Goal: Task Accomplishment & Management: Use online tool/utility

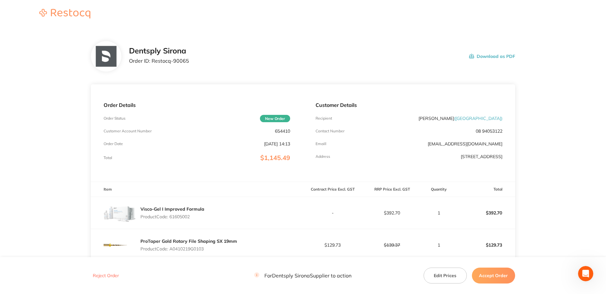
drag, startPoint x: 171, startPoint y: 215, endPoint x: 192, endPoint y: 215, distance: 21.3
click at [192, 215] on p "Product Code: 61605002" at bounding box center [172, 216] width 64 height 5
copy p "61605002"
drag, startPoint x: 171, startPoint y: 249, endPoint x: 206, endPoint y: 247, distance: 35.3
click at [206, 247] on p "Product Code: A0410219G0103" at bounding box center [188, 248] width 97 height 5
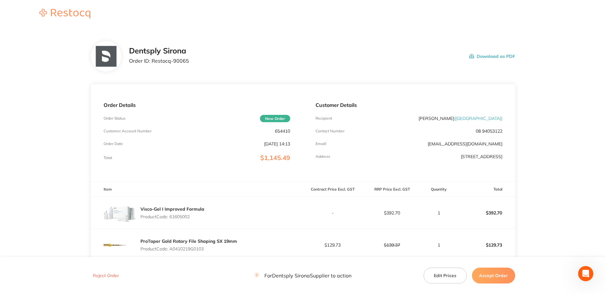
copy p "A0410219G0103"
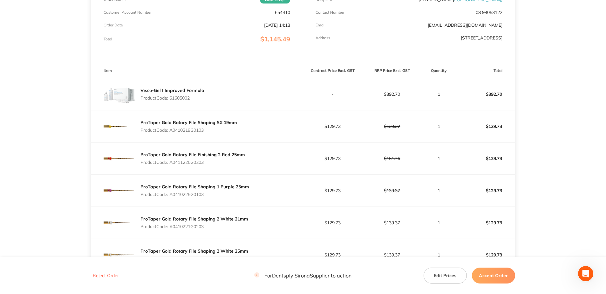
scroll to position [127, 0]
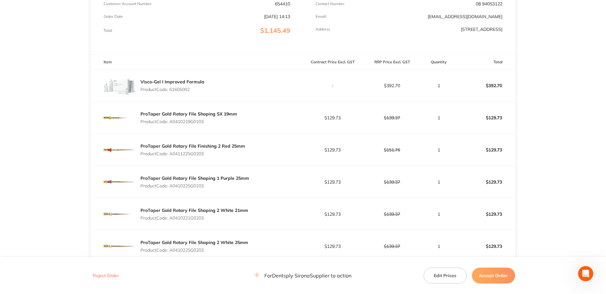
drag, startPoint x: 170, startPoint y: 154, endPoint x: 207, endPoint y: 154, distance: 36.6
click at [207, 154] on p "Product Code: A0411225G0203" at bounding box center [192, 153] width 105 height 5
copy p "A0411225G0203"
drag, startPoint x: 171, startPoint y: 185, endPoint x: 208, endPoint y: 185, distance: 36.9
click at [208, 185] on p "Product Code: A0410225G0103" at bounding box center [194, 185] width 109 height 5
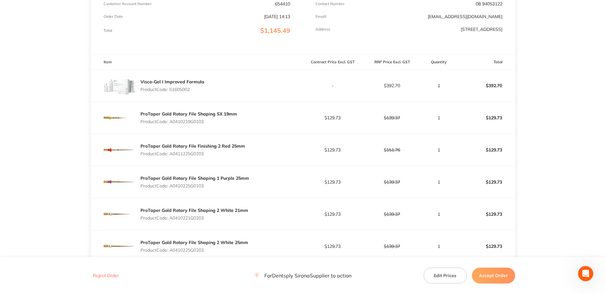
copy p "A0410225G0103"
drag, startPoint x: 171, startPoint y: 218, endPoint x: 206, endPoint y: 219, distance: 35.3
click at [206, 219] on p "Product Code: A0410221G0203" at bounding box center [194, 217] width 108 height 5
copy p "A0410221G0203"
drag, startPoint x: 171, startPoint y: 250, endPoint x: 207, endPoint y: 250, distance: 35.3
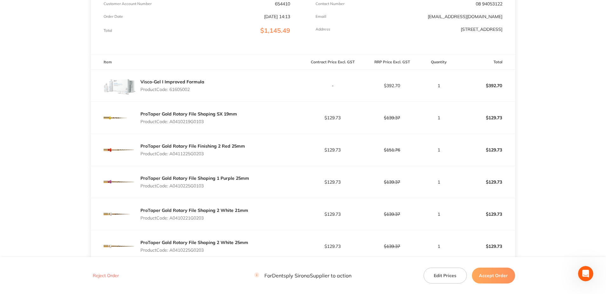
click at [207, 250] on p "Product Code: A0410225G0203" at bounding box center [194, 249] width 108 height 5
copy p "A0410225G0203"
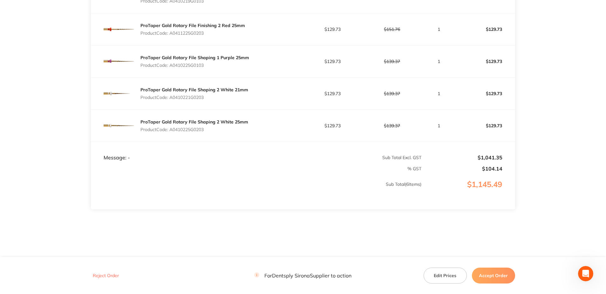
scroll to position [251, 0]
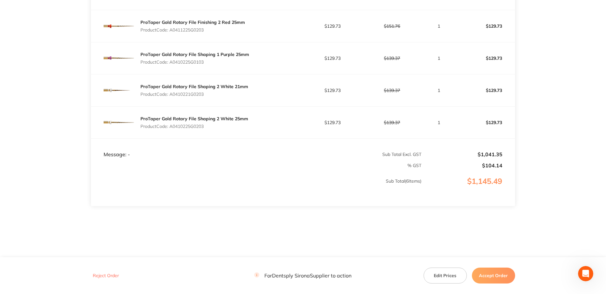
click at [487, 276] on button "Accept Order" at bounding box center [493, 275] width 43 height 16
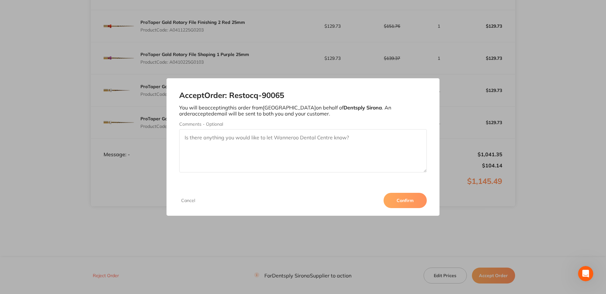
click at [401, 201] on button "Confirm" at bounding box center [405, 200] width 43 height 15
